Goal: Information Seeking & Learning: Check status

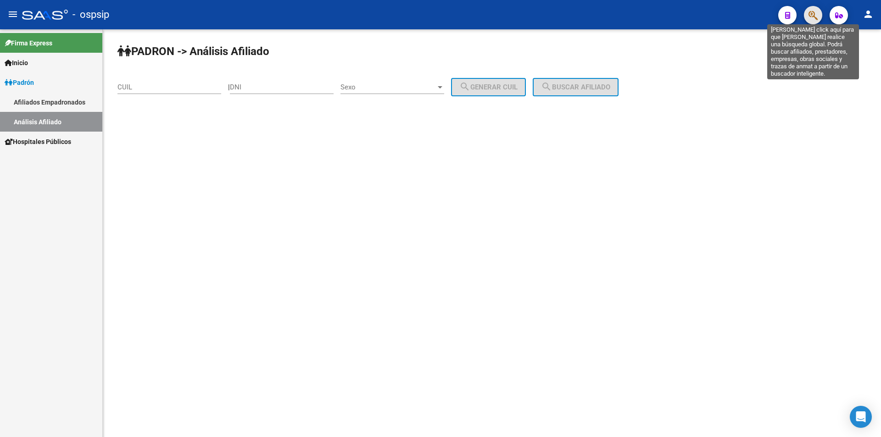
click at [809, 17] on icon "button" at bounding box center [812, 15] width 9 height 11
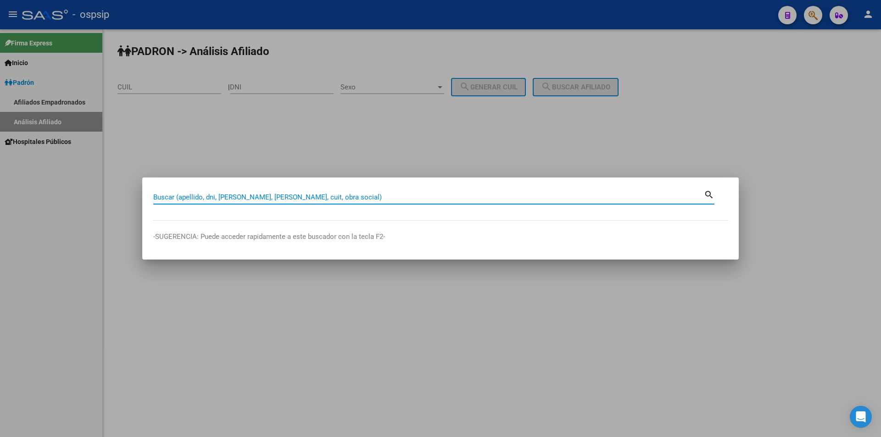
click at [342, 197] on input "Buscar (apellido, dni, [PERSON_NAME], [PERSON_NAME], cuit, obra social)" at bounding box center [428, 197] width 550 height 8
type input "43266399"
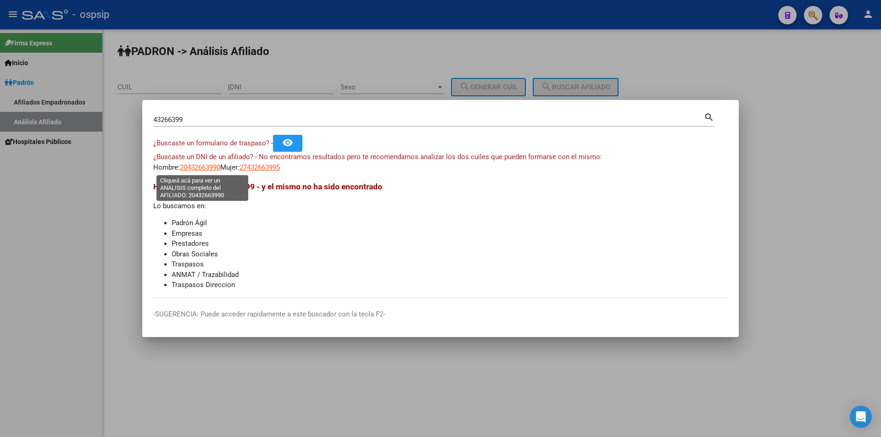
click at [216, 170] on span "20432663990" at bounding box center [200, 167] width 40 height 8
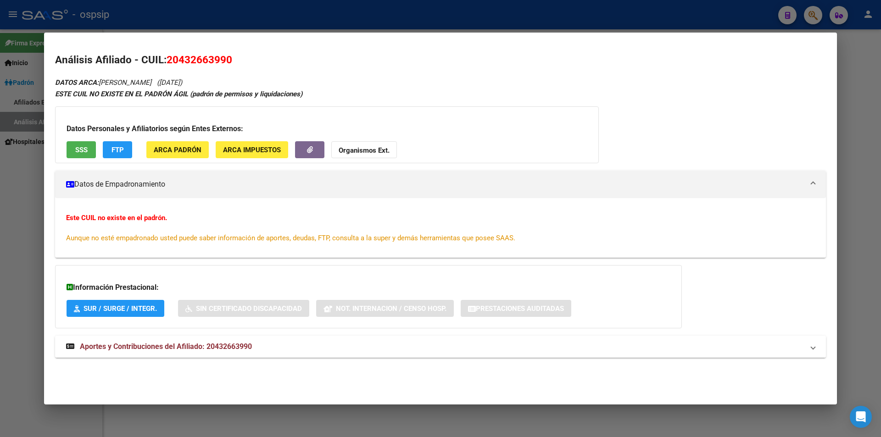
click at [174, 344] on span "Aportes y Contribuciones del Afiliado: 20432663990" at bounding box center [166, 346] width 172 height 9
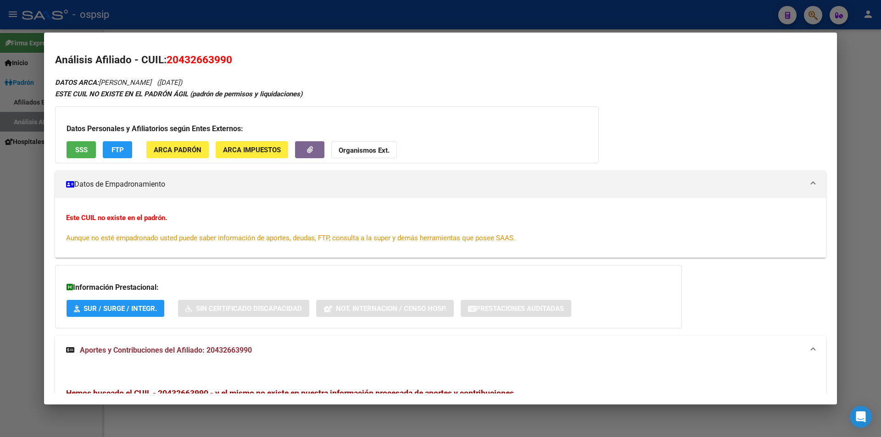
click at [719, 26] on div at bounding box center [440, 218] width 881 height 437
click at [721, 25] on div at bounding box center [440, 218] width 881 height 437
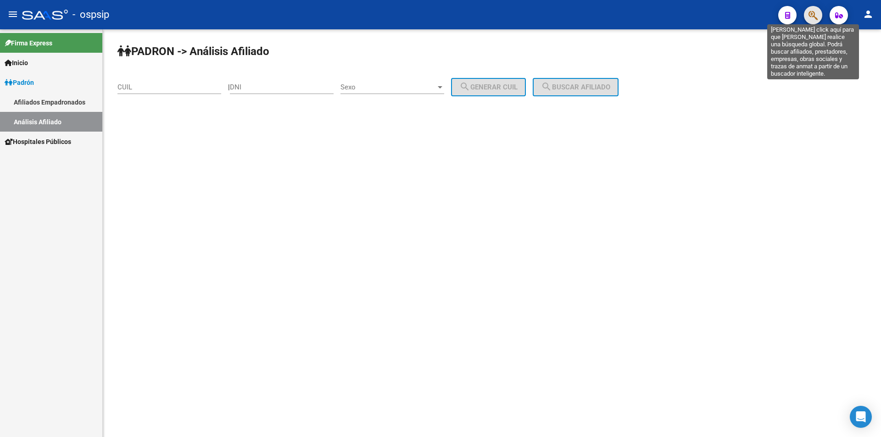
click at [815, 16] on icon "button" at bounding box center [812, 15] width 9 height 11
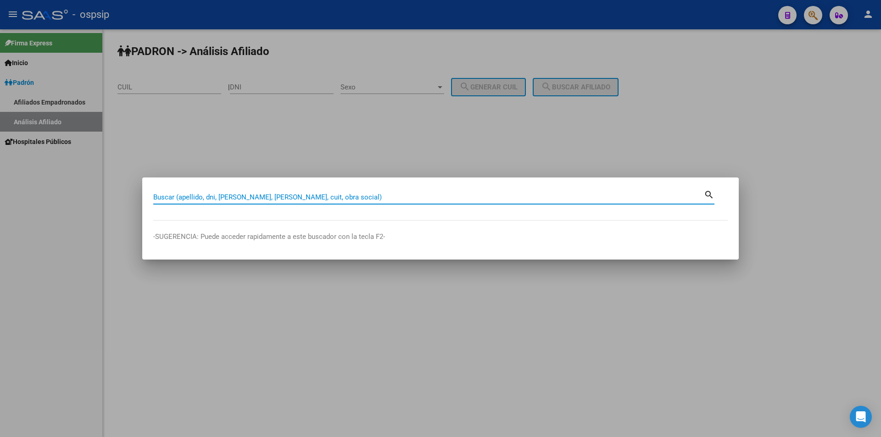
click at [320, 197] on input "Buscar (apellido, dni, [PERSON_NAME], [PERSON_NAME], cuit, obra social)" at bounding box center [428, 197] width 550 height 8
type input "43262399"
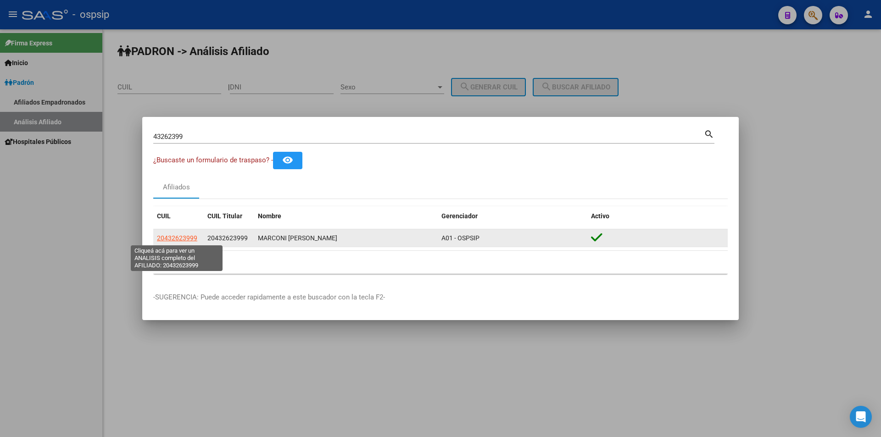
click at [188, 240] on span "20432623999" at bounding box center [177, 237] width 40 height 7
type textarea "20432623999"
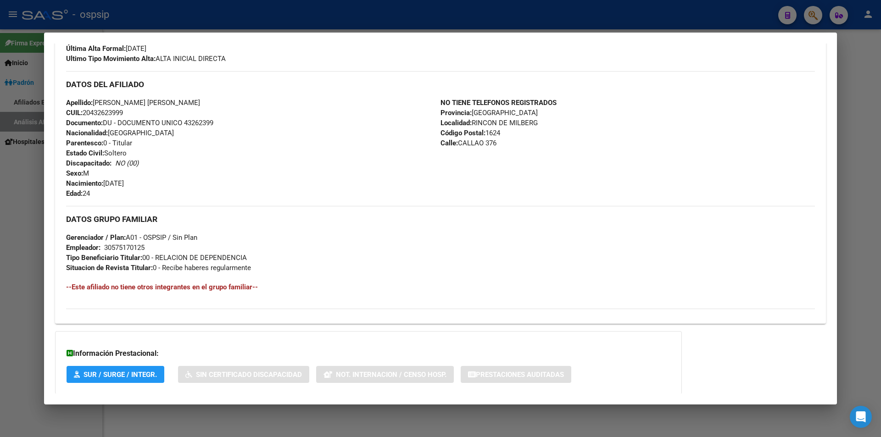
scroll to position [310, 0]
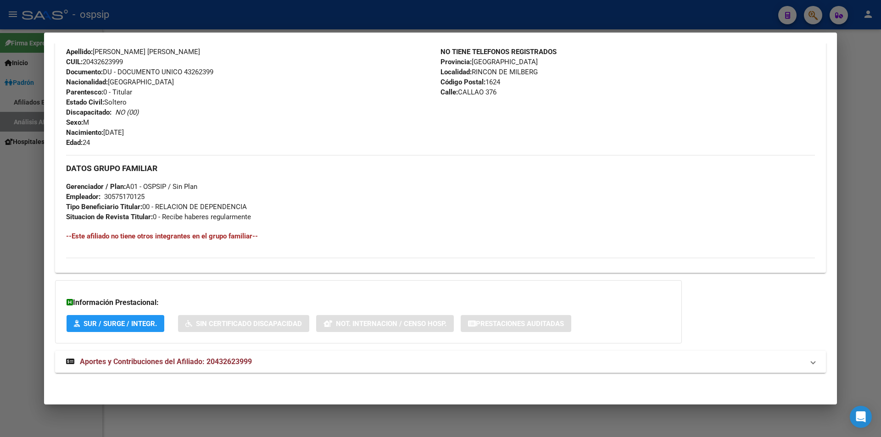
click at [174, 363] on span "Aportes y Contribuciones del Afiliado: 20432623999" at bounding box center [166, 361] width 172 height 9
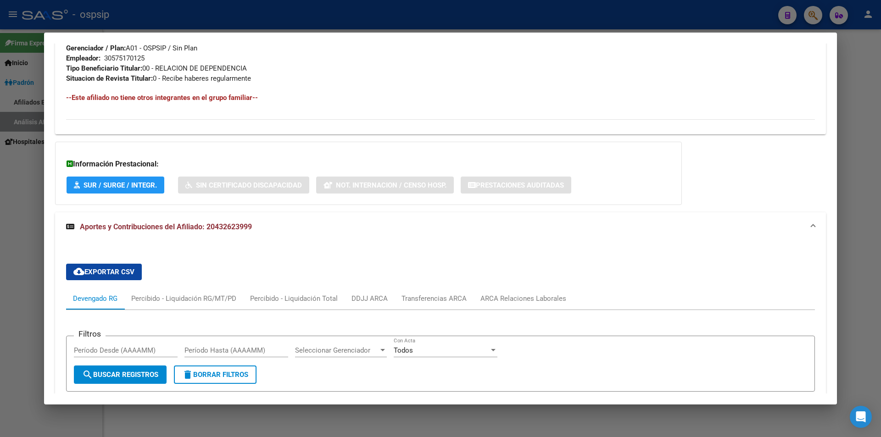
scroll to position [449, 0]
click at [349, 27] on div at bounding box center [440, 218] width 881 height 437
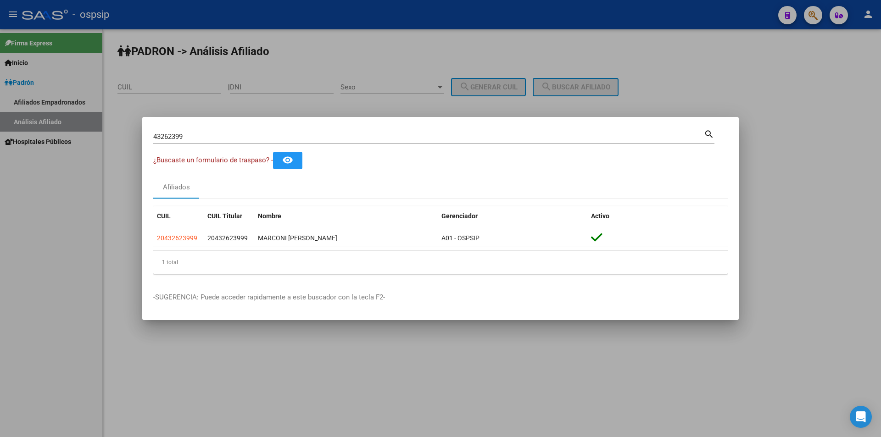
click at [405, 59] on div at bounding box center [440, 218] width 881 height 437
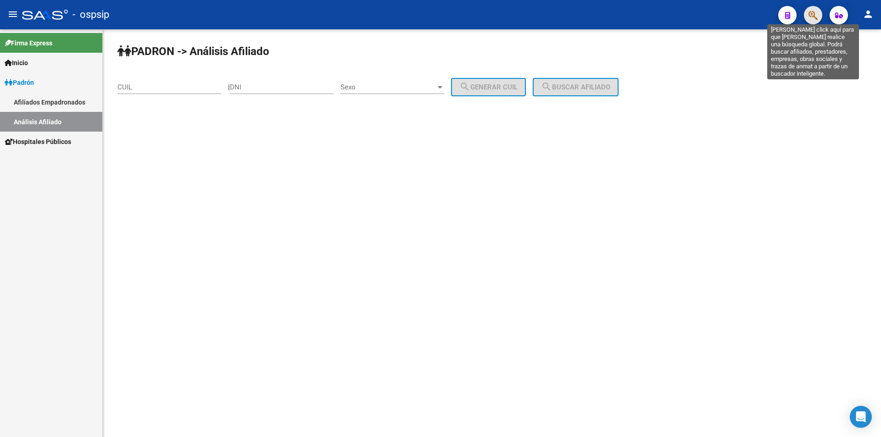
click at [812, 15] on icon "button" at bounding box center [812, 15] width 9 height 11
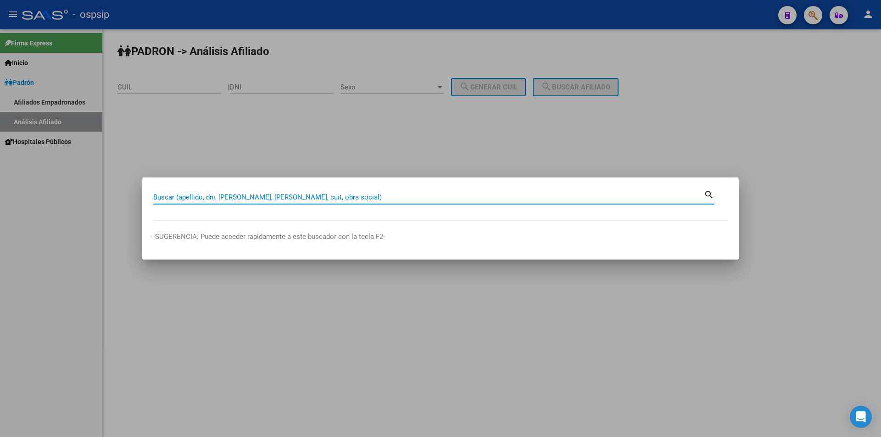
click at [301, 196] on input "Buscar (apellido, dni, [PERSON_NAME], [PERSON_NAME], cuit, obra social)" at bounding box center [428, 197] width 550 height 8
type input "41451240"
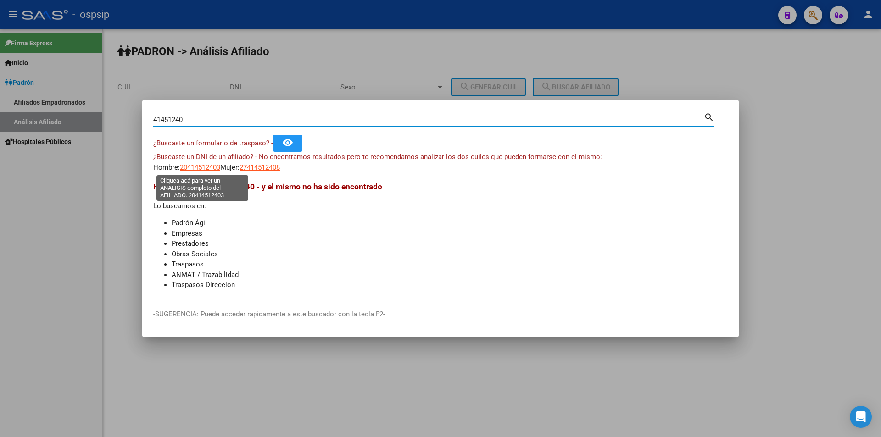
click at [209, 167] on span "20414512403" at bounding box center [200, 167] width 40 height 8
type textarea "20414512403"
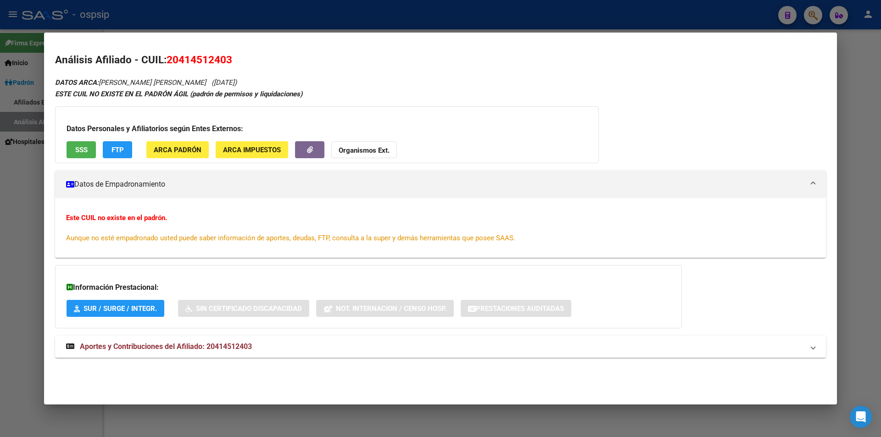
click at [157, 347] on span "Aportes y Contribuciones del Afiliado: 20414512403" at bounding box center [166, 346] width 172 height 9
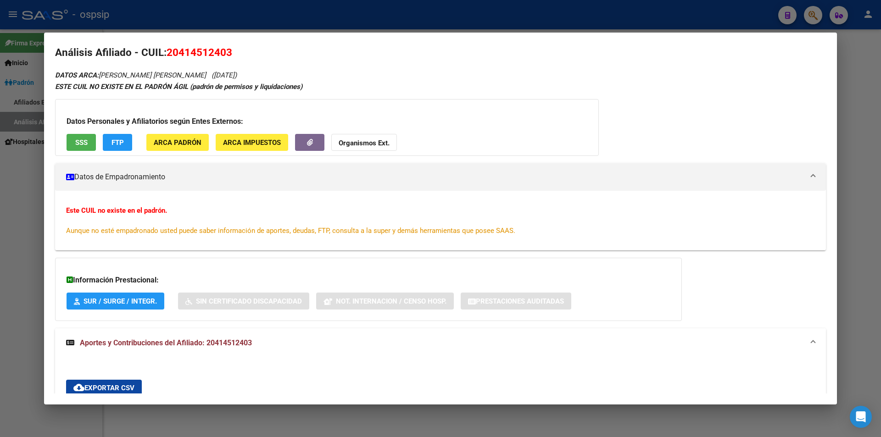
scroll to position [0, 0]
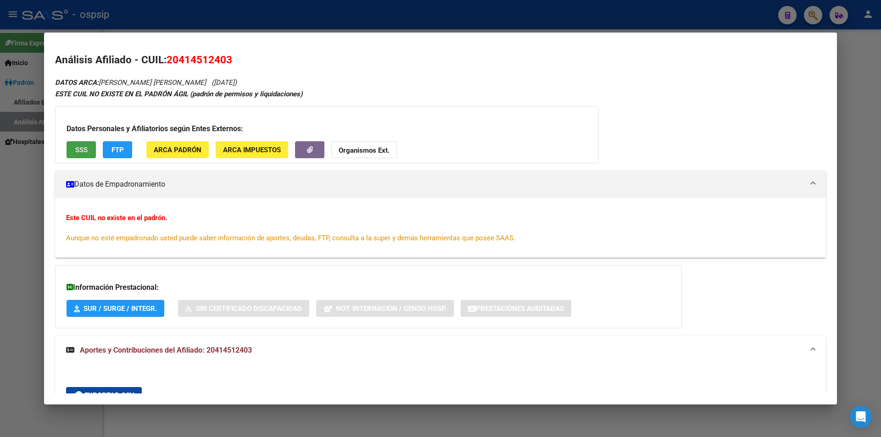
click at [89, 158] on button "SSS" at bounding box center [80, 149] width 29 height 17
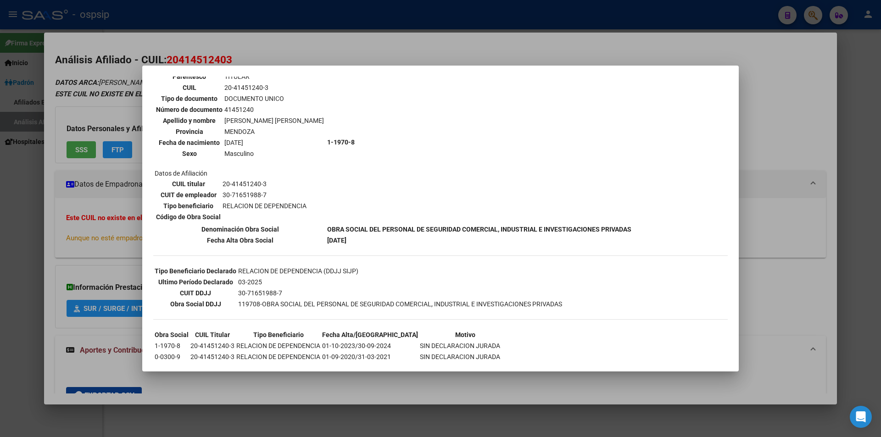
scroll to position [92, 0]
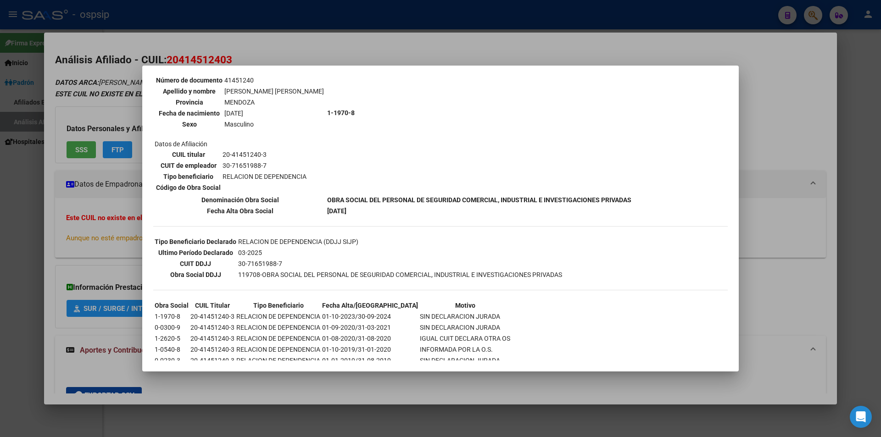
click at [444, 37] on div at bounding box center [440, 218] width 881 height 437
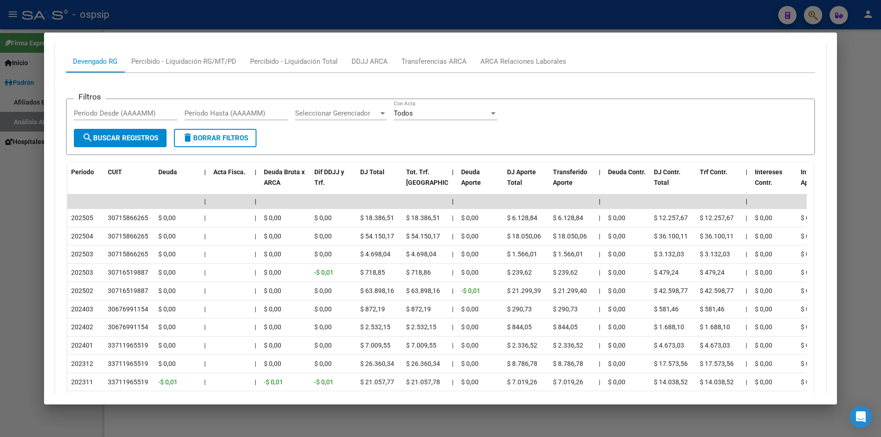
scroll to position [367, 0]
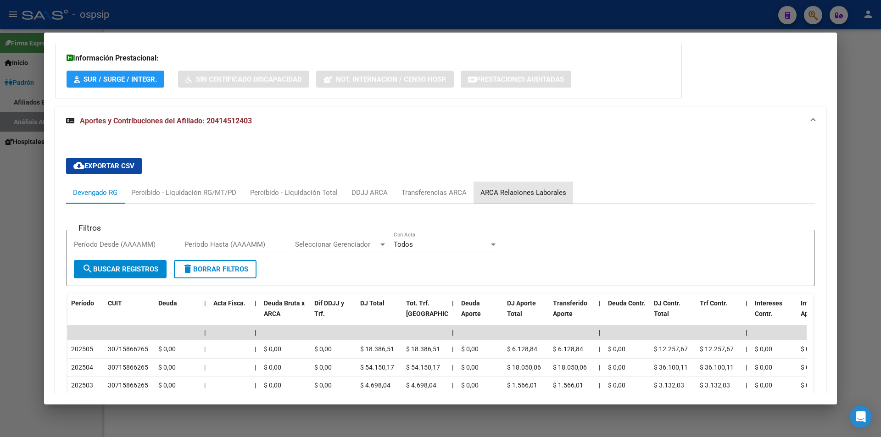
click at [534, 194] on div "ARCA Relaciones Laborales" at bounding box center [523, 193] width 86 height 10
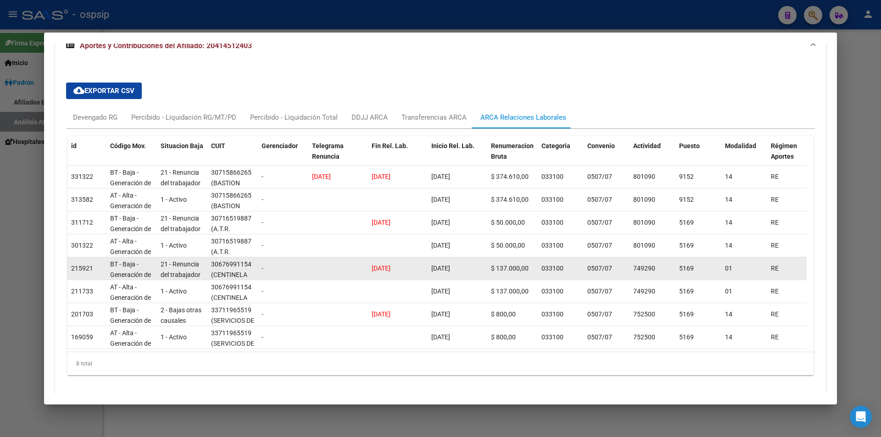
scroll to position [290, 0]
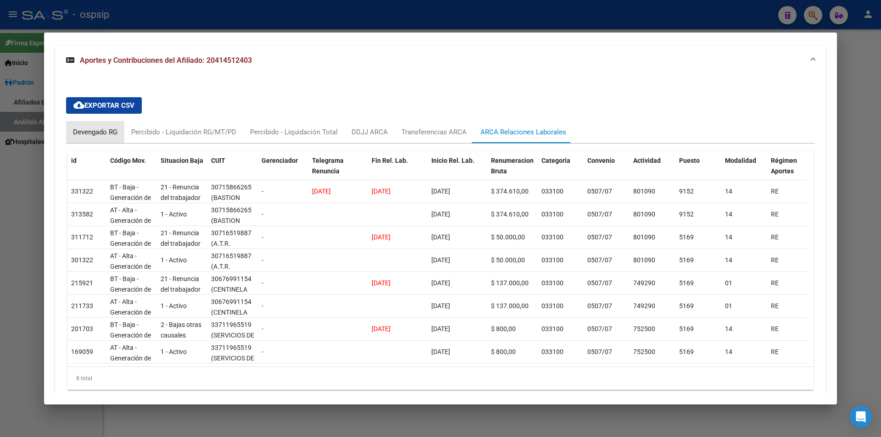
click at [109, 132] on div "Devengado RG" at bounding box center [95, 132] width 44 height 10
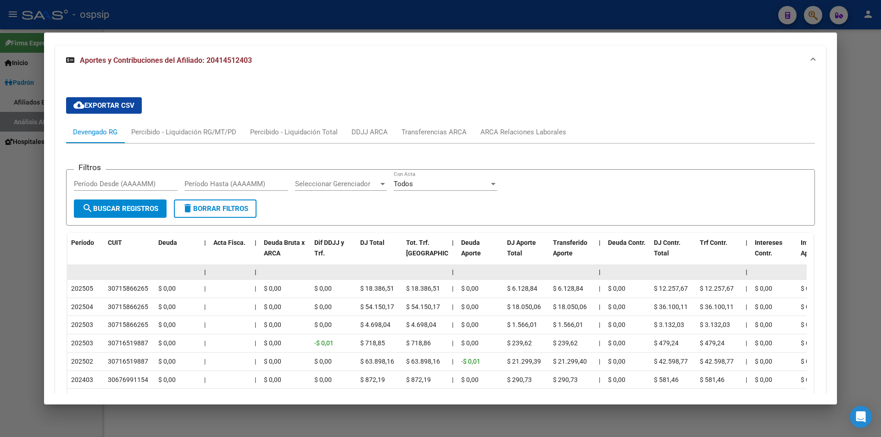
scroll to position [244, 0]
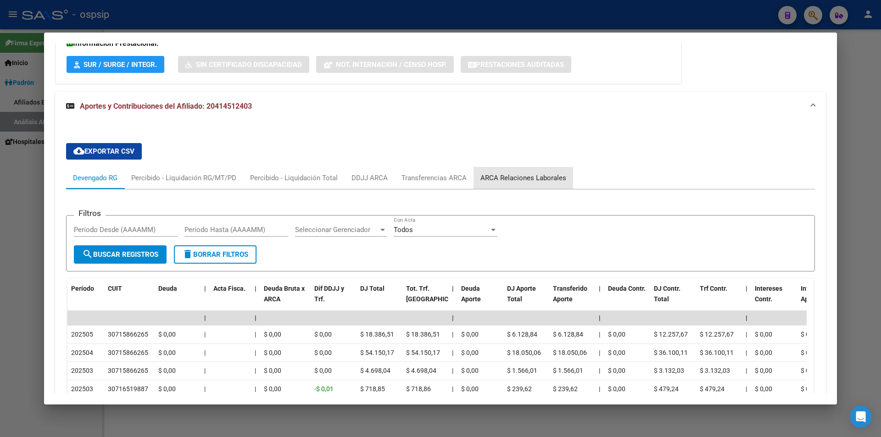
click at [529, 174] on div "ARCA Relaciones Laborales" at bounding box center [523, 178] width 86 height 10
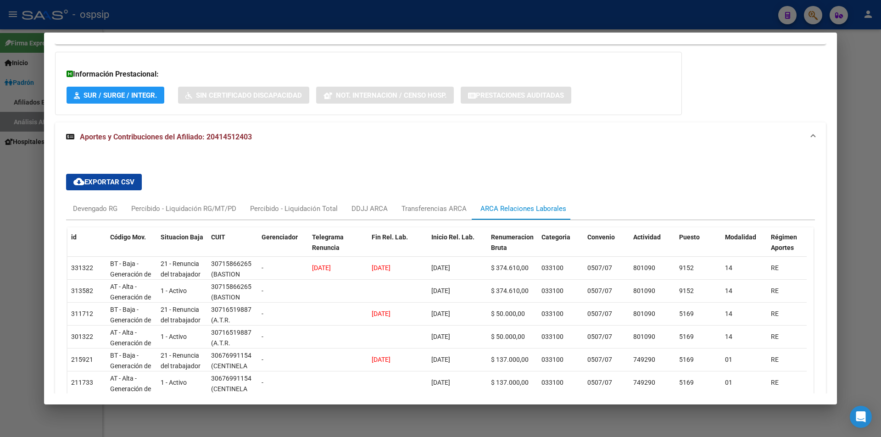
scroll to position [198, 0]
